Goal: Transaction & Acquisition: Purchase product/service

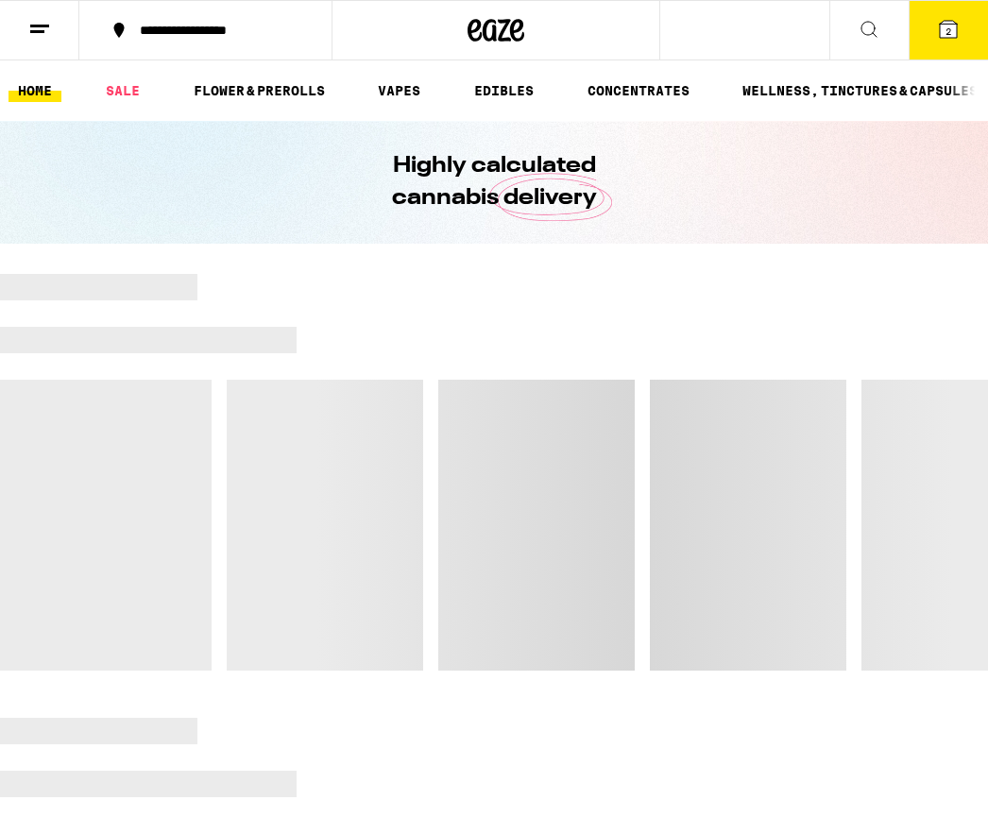
click at [940, 47] on button "2" at bounding box center [947, 30] width 79 height 59
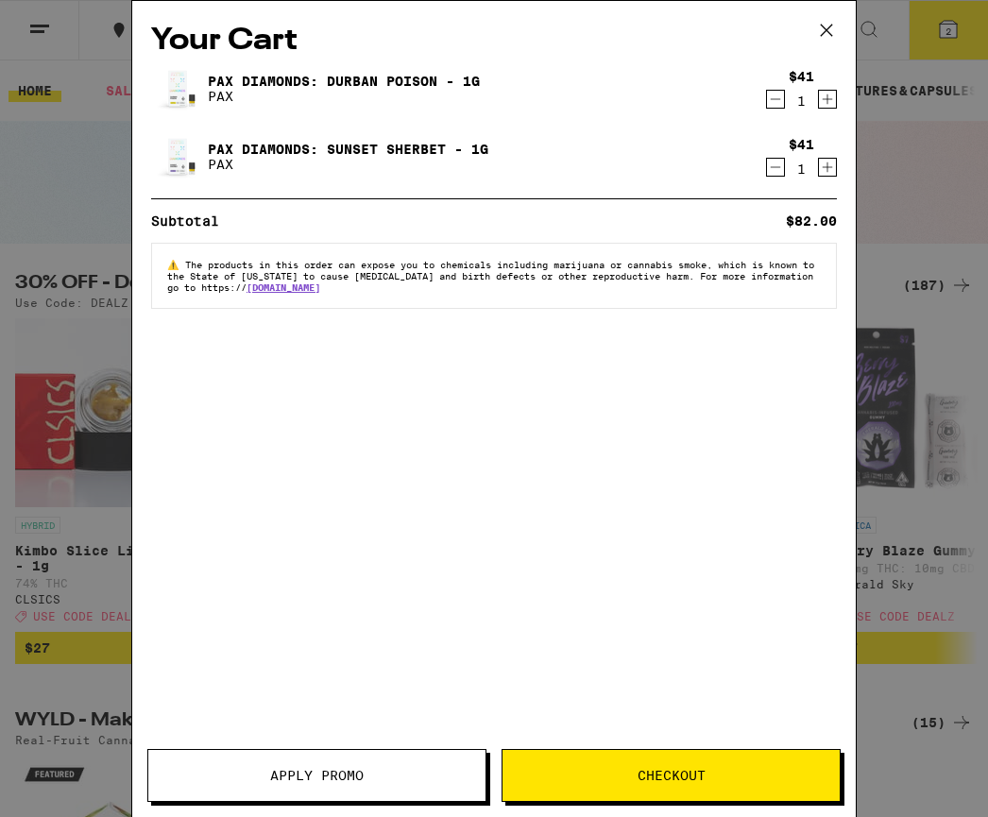
click at [774, 178] on icon "Decrement" at bounding box center [775, 167] width 17 height 23
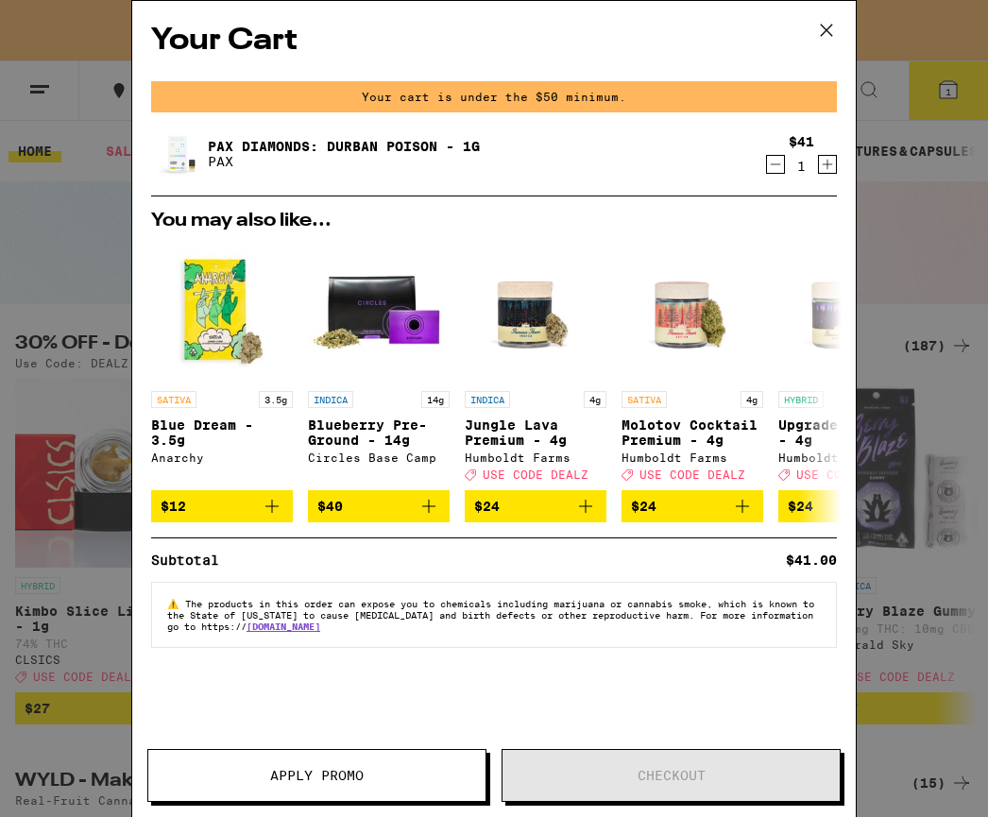
click at [772, 163] on icon "Decrement" at bounding box center [775, 164] width 17 height 23
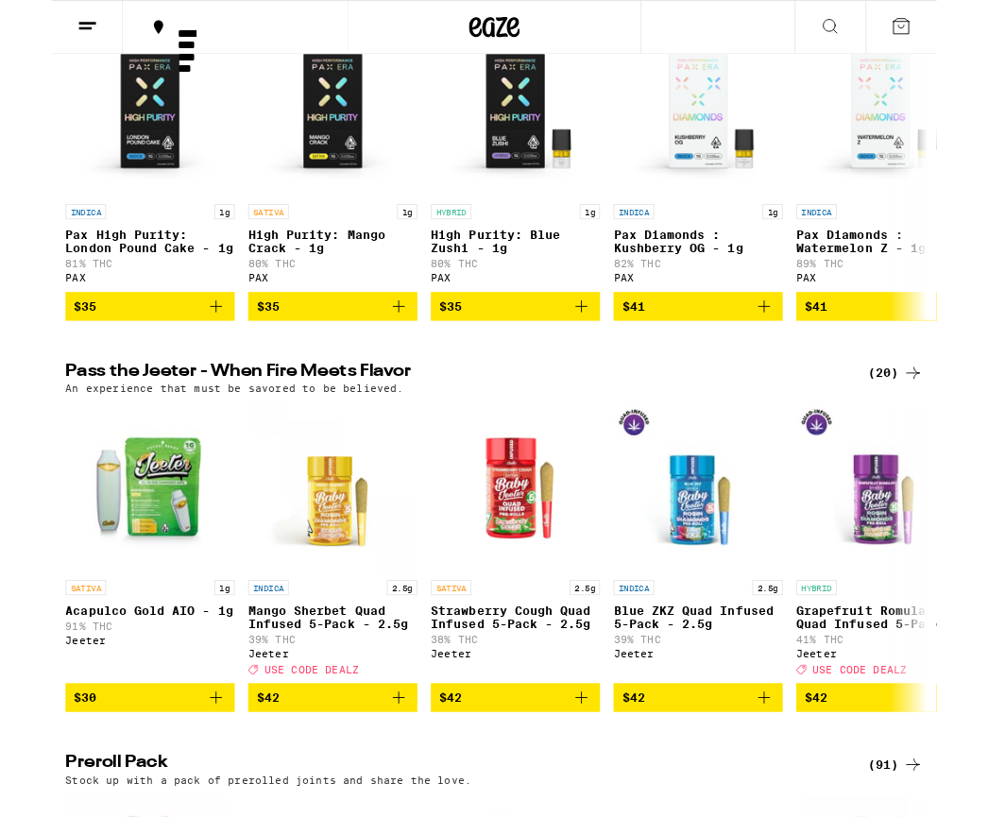
scroll to position [4311, 0]
